Goal: Browse casually: Explore the website without a specific task or goal

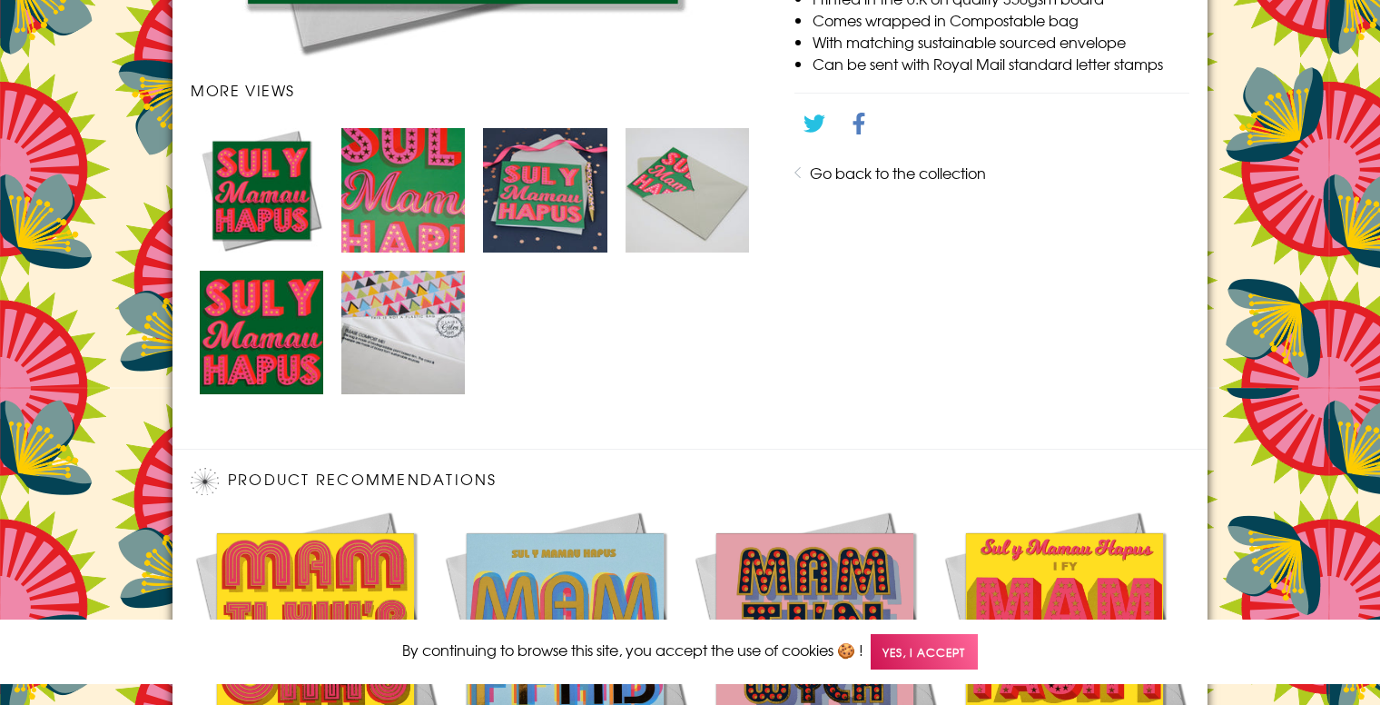
scroll to position [1310, 0]
